Goal: Information Seeking & Learning: Learn about a topic

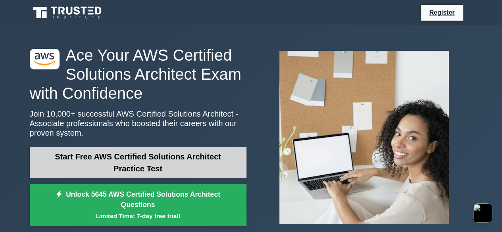
click at [153, 159] on link "Start Free AWS Certified Solutions Architect Practice Test" at bounding box center [138, 162] width 216 height 31
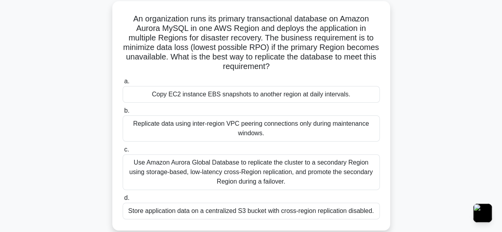
scroll to position [44, 0]
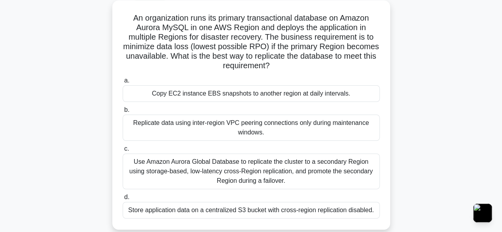
click at [239, 96] on div "Copy EC2 instance EBS snapshots to another region at daily intervals." at bounding box center [251, 93] width 257 height 17
click at [123, 83] on input "a. Copy EC2 instance EBS snapshots to another region at daily intervals." at bounding box center [123, 80] width 0 height 5
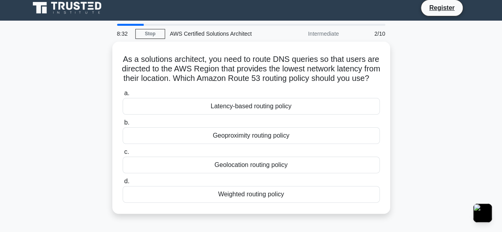
scroll to position [0, 0]
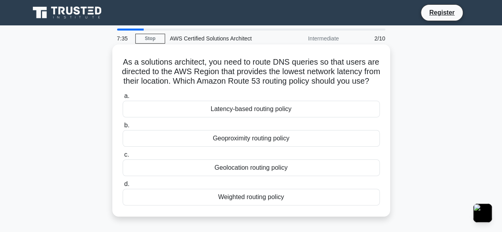
click at [237, 117] on div "Latency-based routing policy" at bounding box center [251, 109] width 257 height 17
click at [123, 99] on input "a. Latency-based routing policy" at bounding box center [123, 96] width 0 height 5
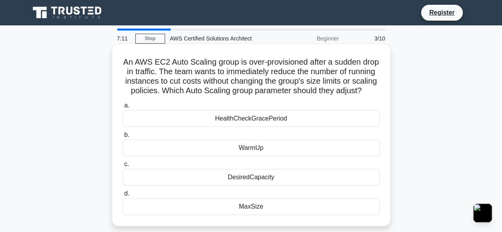
click at [256, 215] on div "MaxSize" at bounding box center [251, 206] width 257 height 17
click at [123, 196] on input "d. MaxSize" at bounding box center [123, 193] width 0 height 5
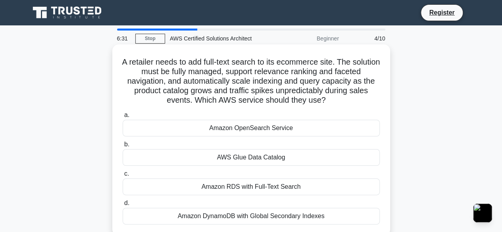
click at [291, 132] on div "Amazon OpenSearch Service" at bounding box center [251, 128] width 257 height 17
click at [123, 118] on input "a. Amazon OpenSearch Service" at bounding box center [123, 115] width 0 height 5
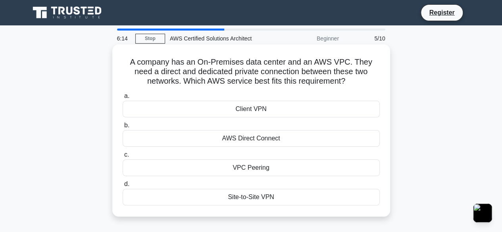
click at [253, 167] on div "VPC Peering" at bounding box center [251, 167] width 257 height 17
click at [123, 157] on input "c. VPC Peering" at bounding box center [123, 154] width 0 height 5
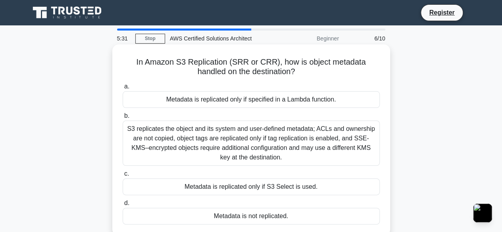
click at [299, 188] on div "Metadata is replicated only if S3 Select is used." at bounding box center [251, 186] width 257 height 17
click at [123, 176] on input "c. Metadata is replicated only if S3 Select is used." at bounding box center [123, 173] width 0 height 5
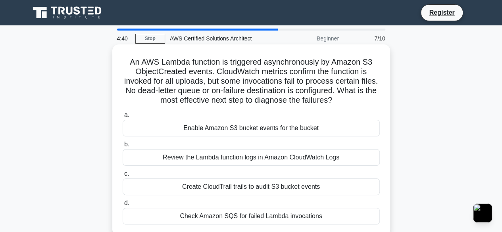
click at [284, 130] on div "Enable Amazon S3 bucket events for the bucket" at bounding box center [251, 128] width 257 height 17
click at [123, 118] on input "a. Enable Amazon S3 bucket events for the bucket" at bounding box center [123, 115] width 0 height 5
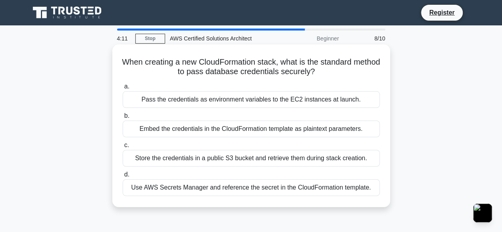
click at [278, 100] on div "Pass the credentials as environment variables to the EC2 instances at launch." at bounding box center [251, 99] width 257 height 17
click at [123, 89] on input "a. Pass the credentials as environment variables to the EC2 instances at launch." at bounding box center [123, 86] width 0 height 5
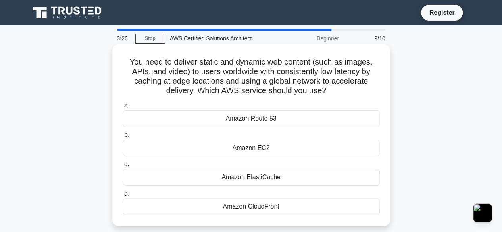
click at [274, 118] on div "Amazon Route 53" at bounding box center [251, 118] width 257 height 17
click at [123, 108] on input "a. Amazon Route 53" at bounding box center [123, 105] width 0 height 5
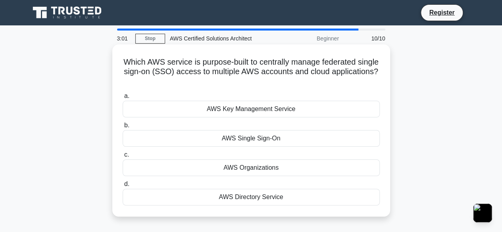
click at [248, 139] on div "AWS Single Sign-On" at bounding box center [251, 138] width 257 height 17
click at [123, 128] on input "b. AWS Single Sign-On" at bounding box center [123, 125] width 0 height 5
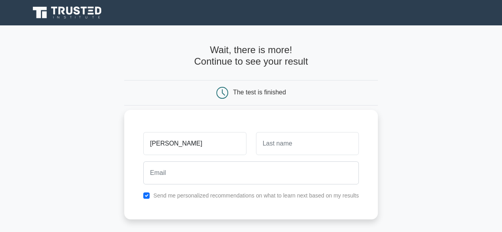
type input "[PERSON_NAME]"
click at [281, 141] on input "text" at bounding box center [307, 143] width 103 height 23
click at [268, 144] on input "mOHAMED" at bounding box center [307, 143] width 103 height 23
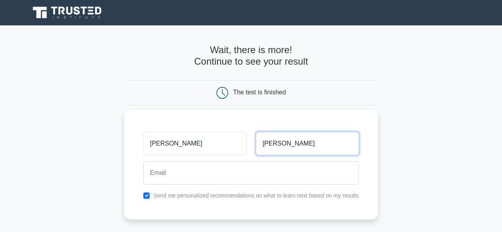
type input "MOHAMED"
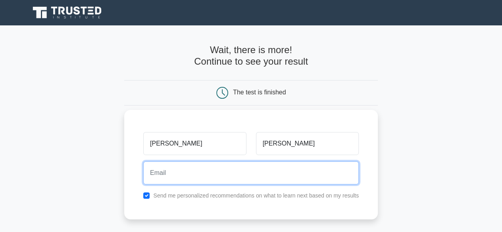
click at [200, 175] on input "email" at bounding box center [250, 172] width 215 height 23
type input "updimohamett@gmail.com"
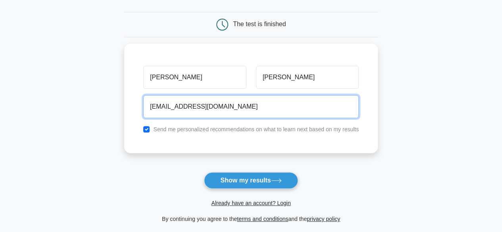
scroll to position [71, 0]
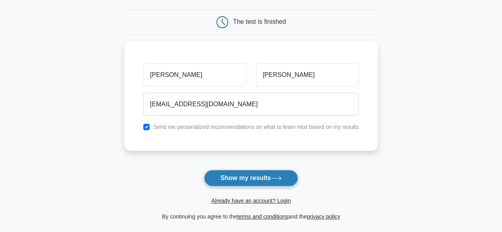
click at [259, 174] on button "Show my results" at bounding box center [251, 178] width 94 height 17
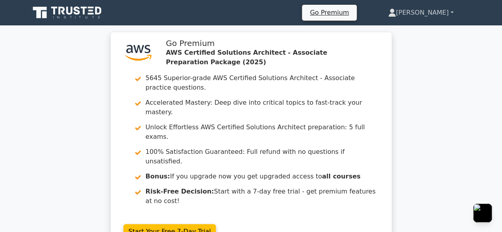
click at [426, 15] on link "Abdifatah" at bounding box center [420, 13] width 103 height 16
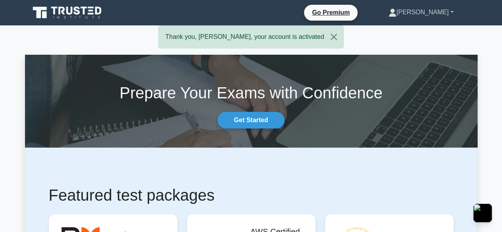
click at [431, 11] on link "[PERSON_NAME]" at bounding box center [420, 12] width 103 height 16
click at [406, 32] on link "Profile" at bounding box center [401, 31] width 63 height 13
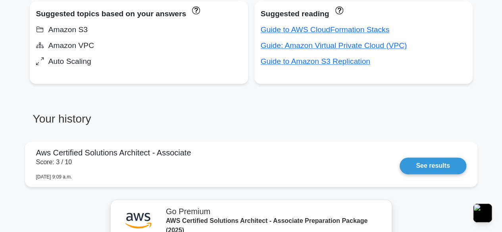
scroll to position [552, 0]
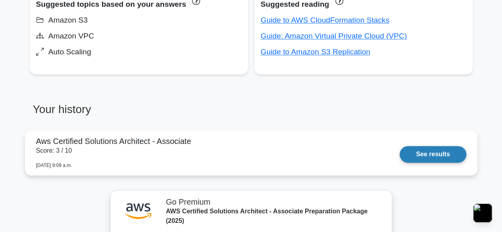
click at [437, 150] on link "See results" at bounding box center [432, 154] width 66 height 17
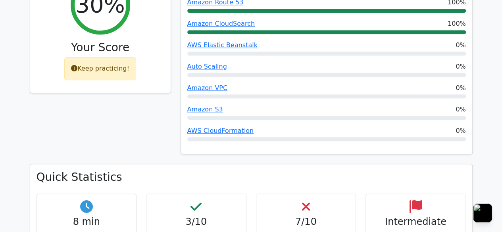
scroll to position [263, 0]
